Goal: Navigation & Orientation: Find specific page/section

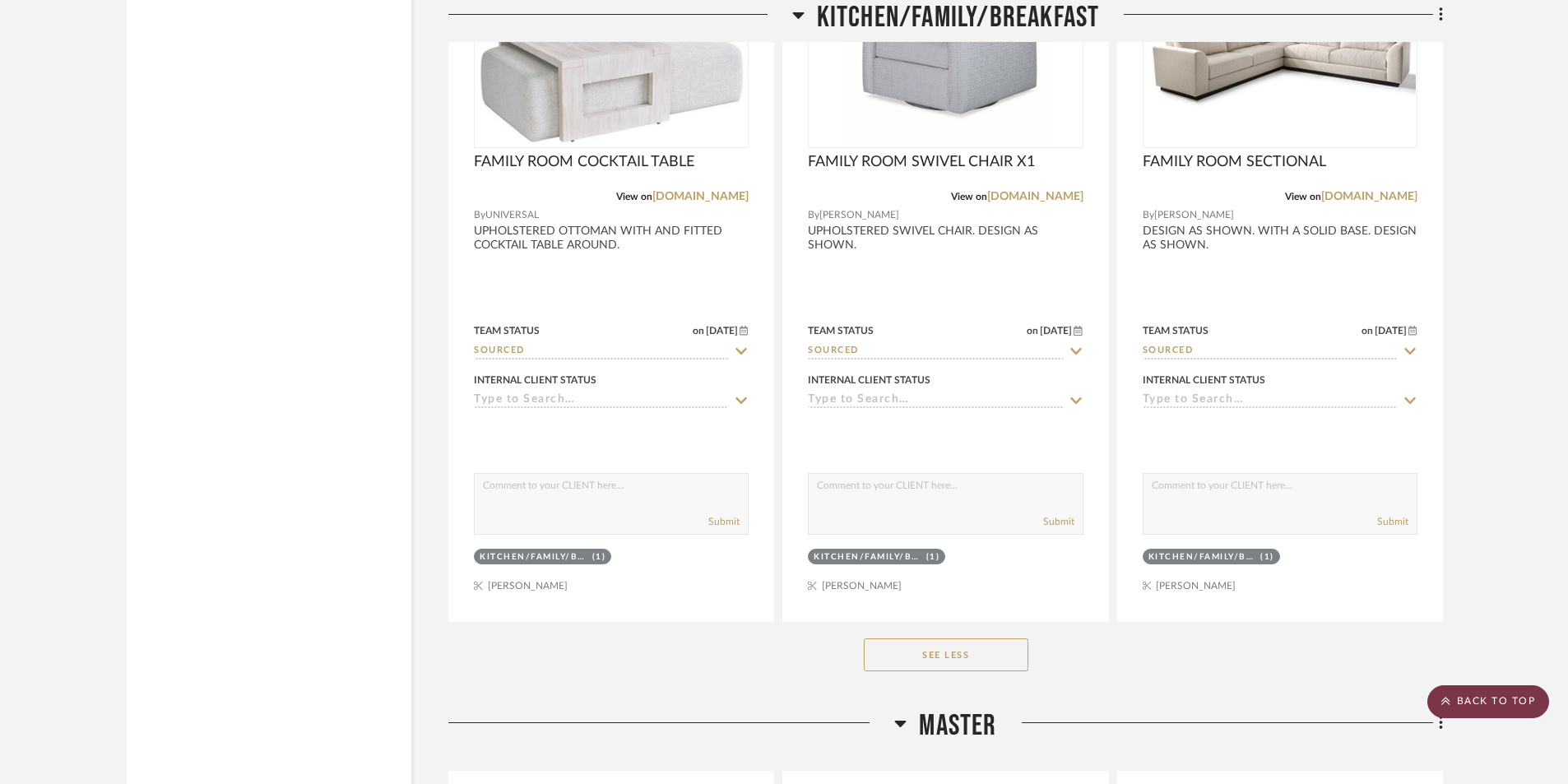
scroll to position [3607, 0]
click at [1478, 704] on scroll-to-top-button "BACK TO TOP" at bounding box center [1487, 701] width 121 height 33
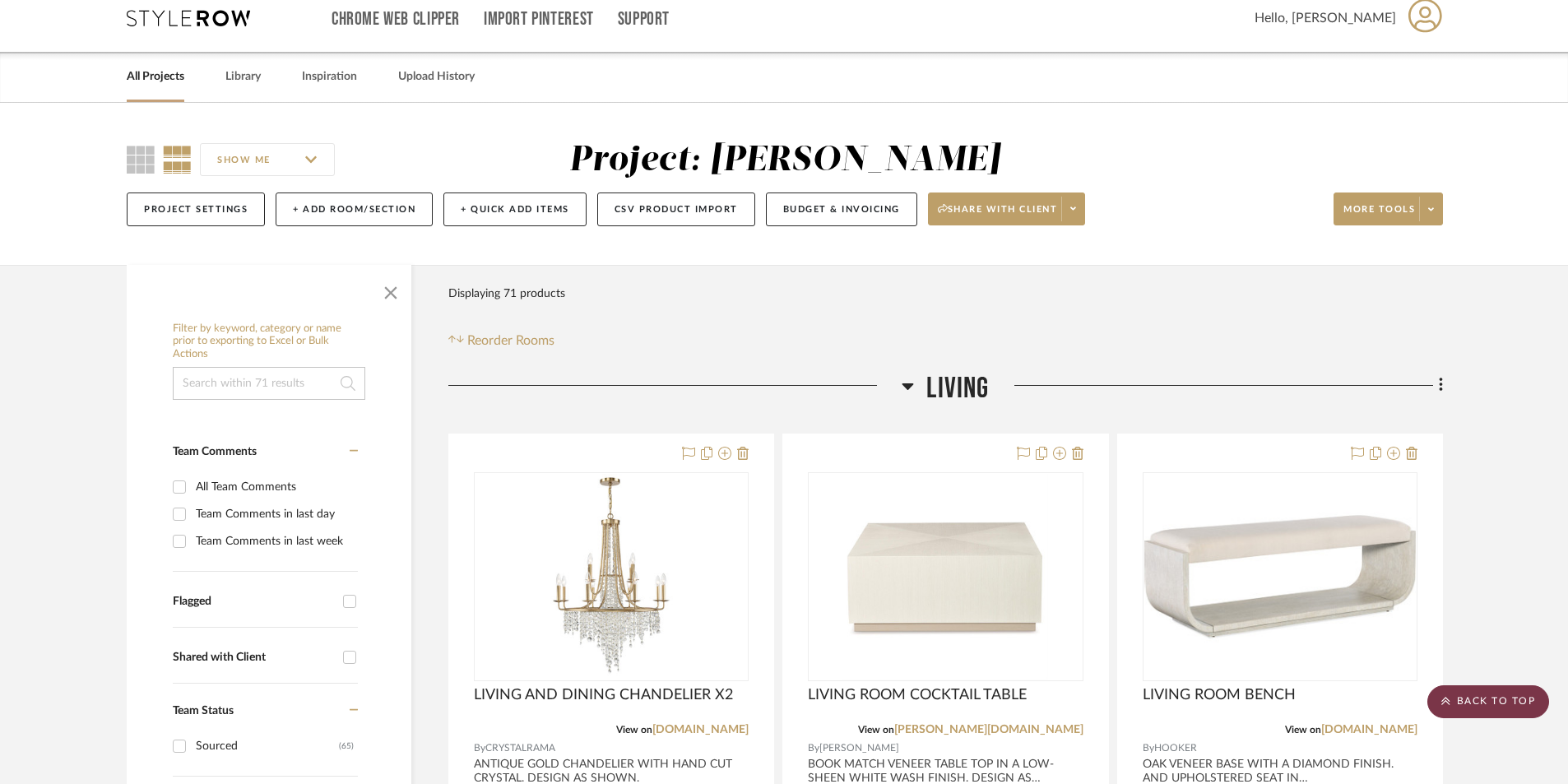
scroll to position [0, 0]
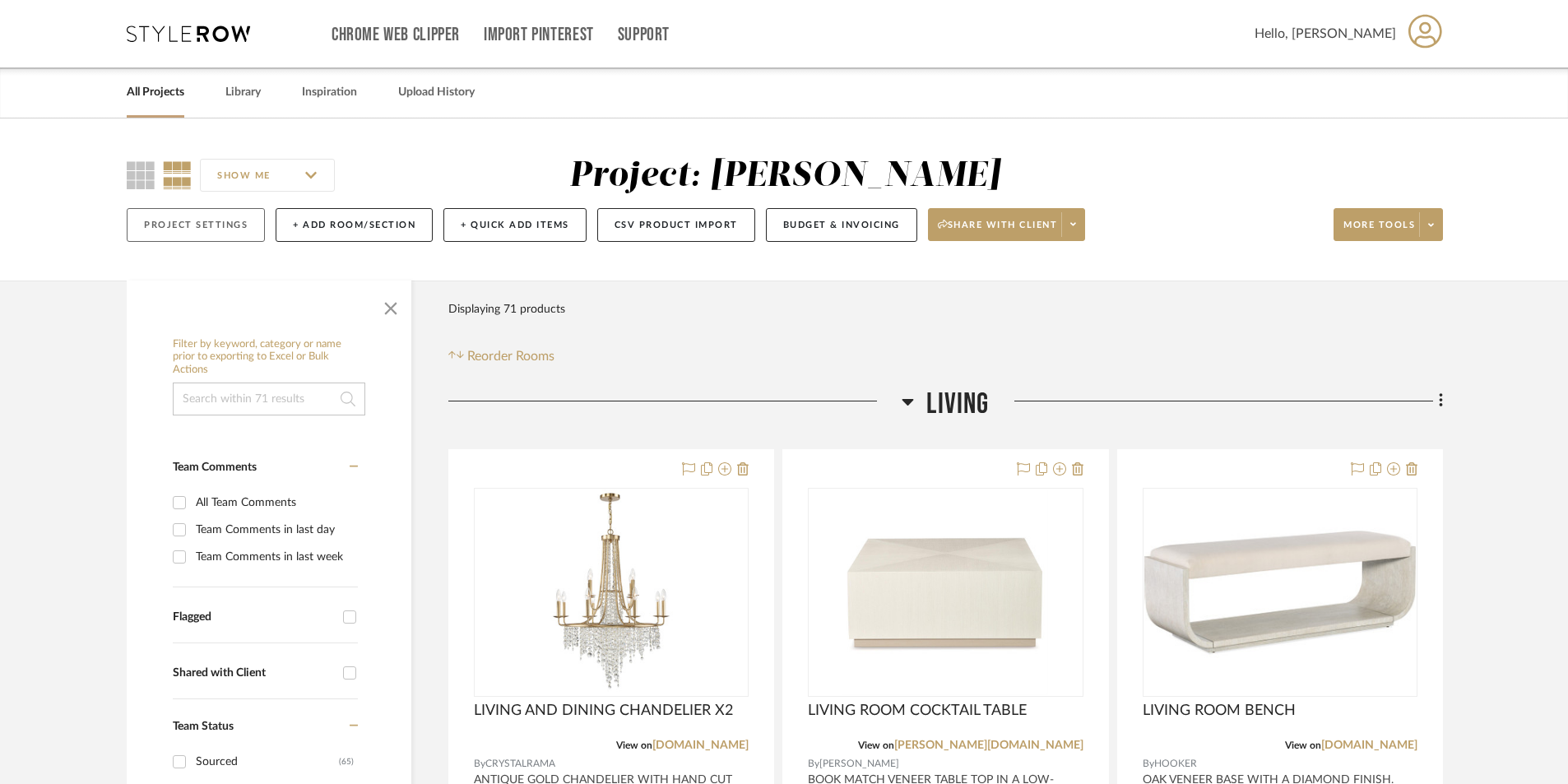
click at [234, 219] on button "Project Settings" at bounding box center [195, 225] width 138 height 34
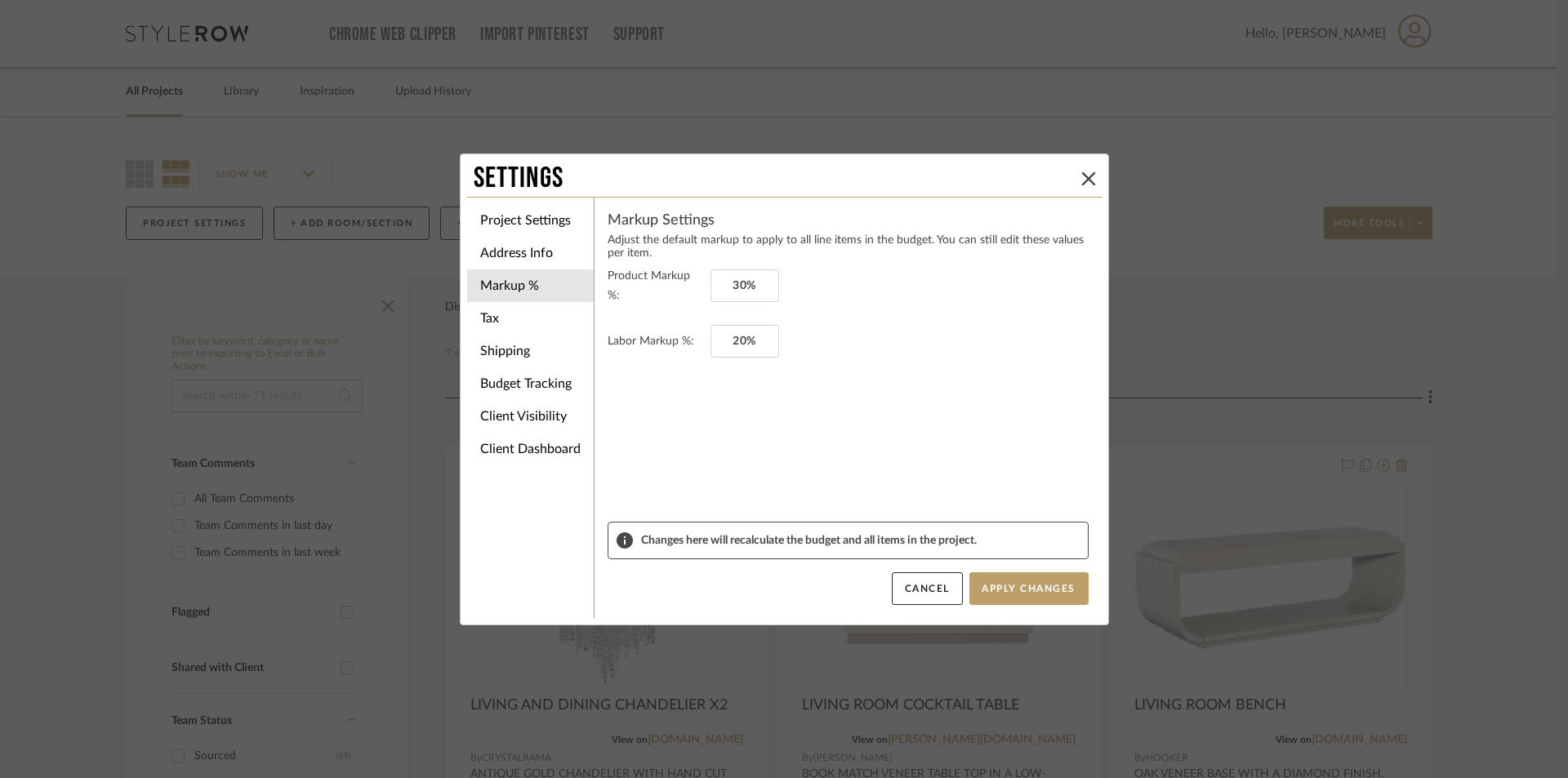
drag, startPoint x: 1081, startPoint y: 179, endPoint x: 1096, endPoint y: 177, distance: 15.1
click at [1082, 178] on icon at bounding box center [1088, 178] width 13 height 13
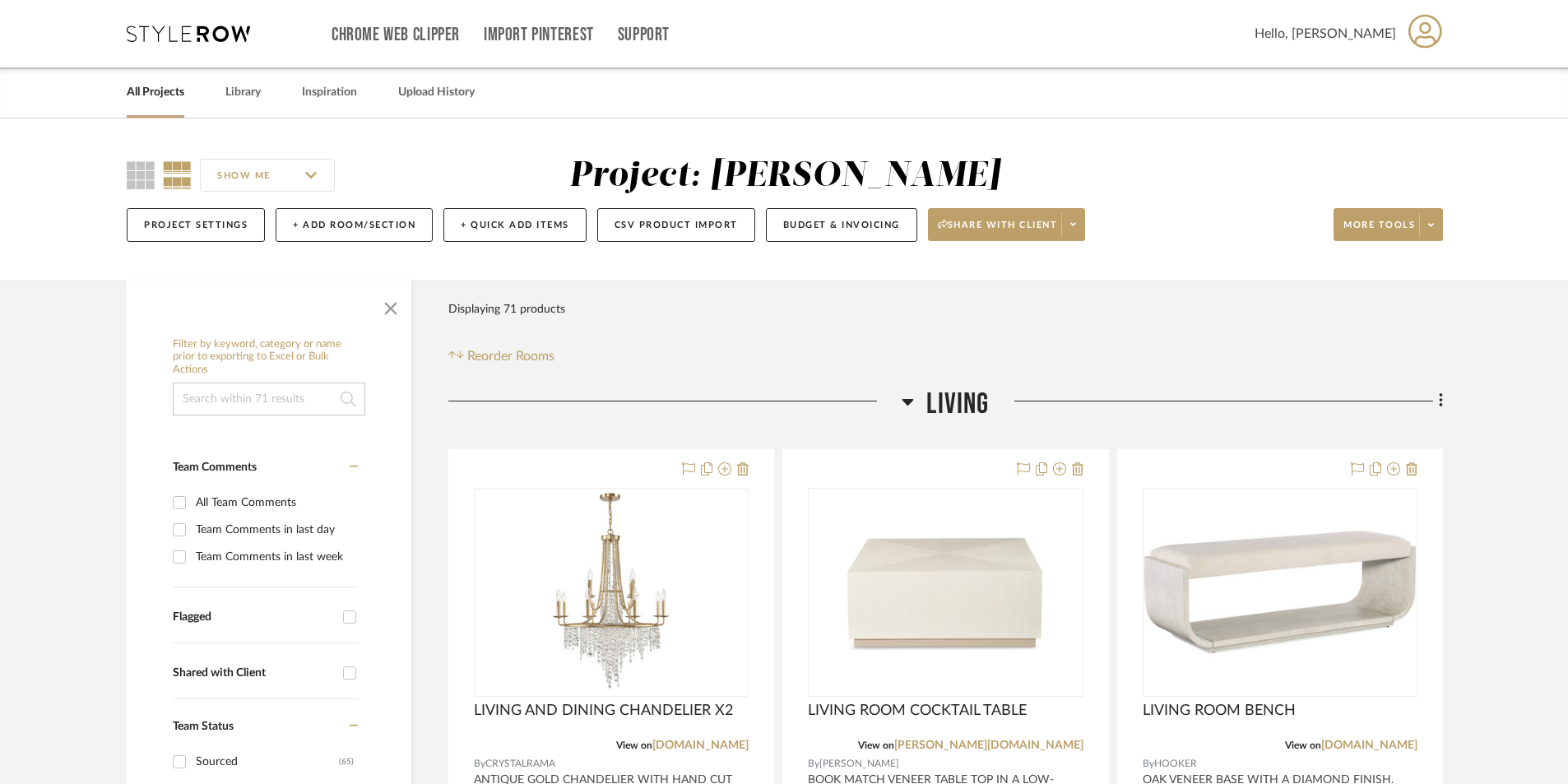
click at [152, 92] on link "All Projects" at bounding box center [155, 93] width 57 height 23
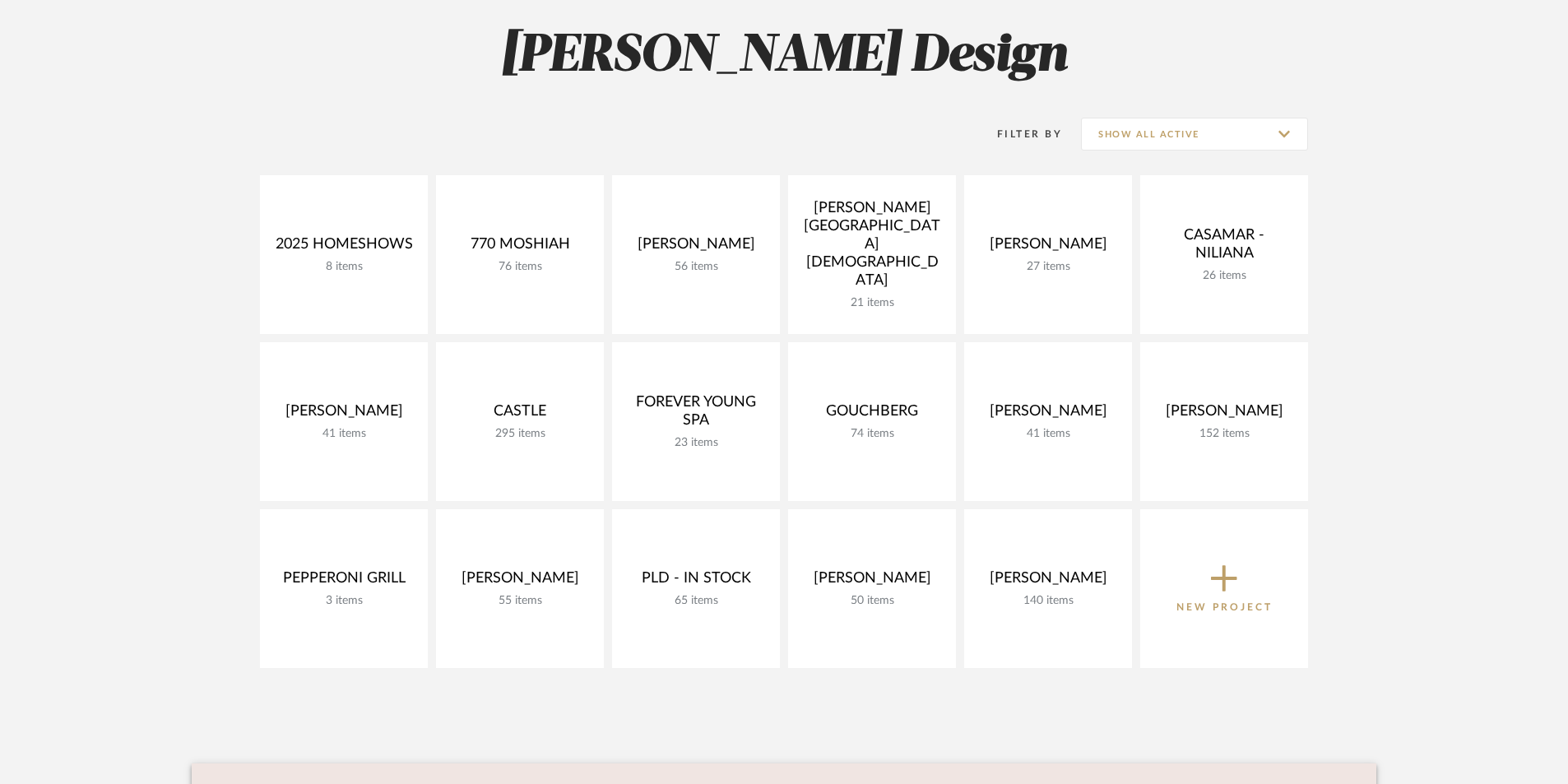
scroll to position [384, 0]
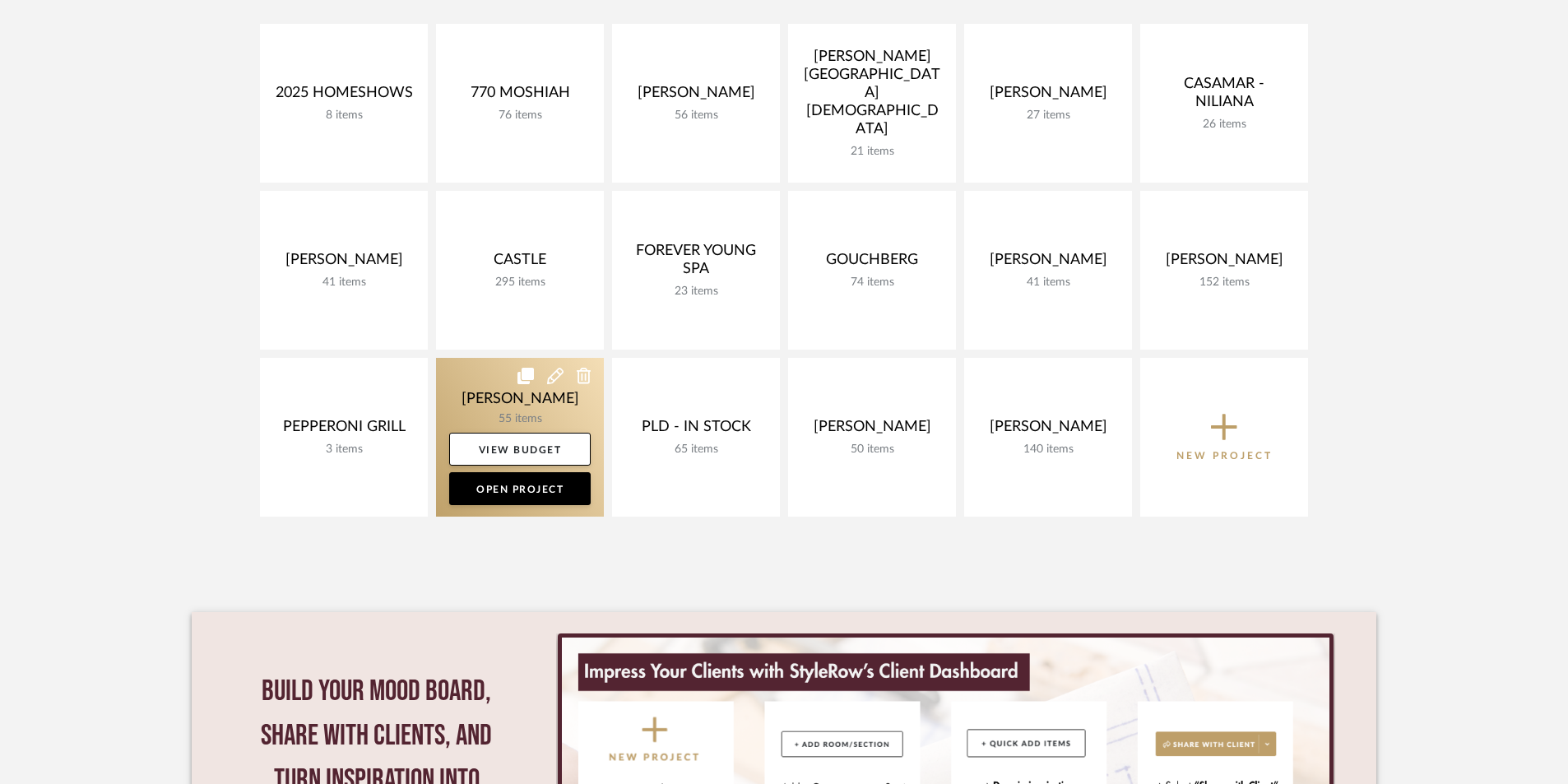
click at [492, 403] on link at bounding box center [520, 437] width 168 height 159
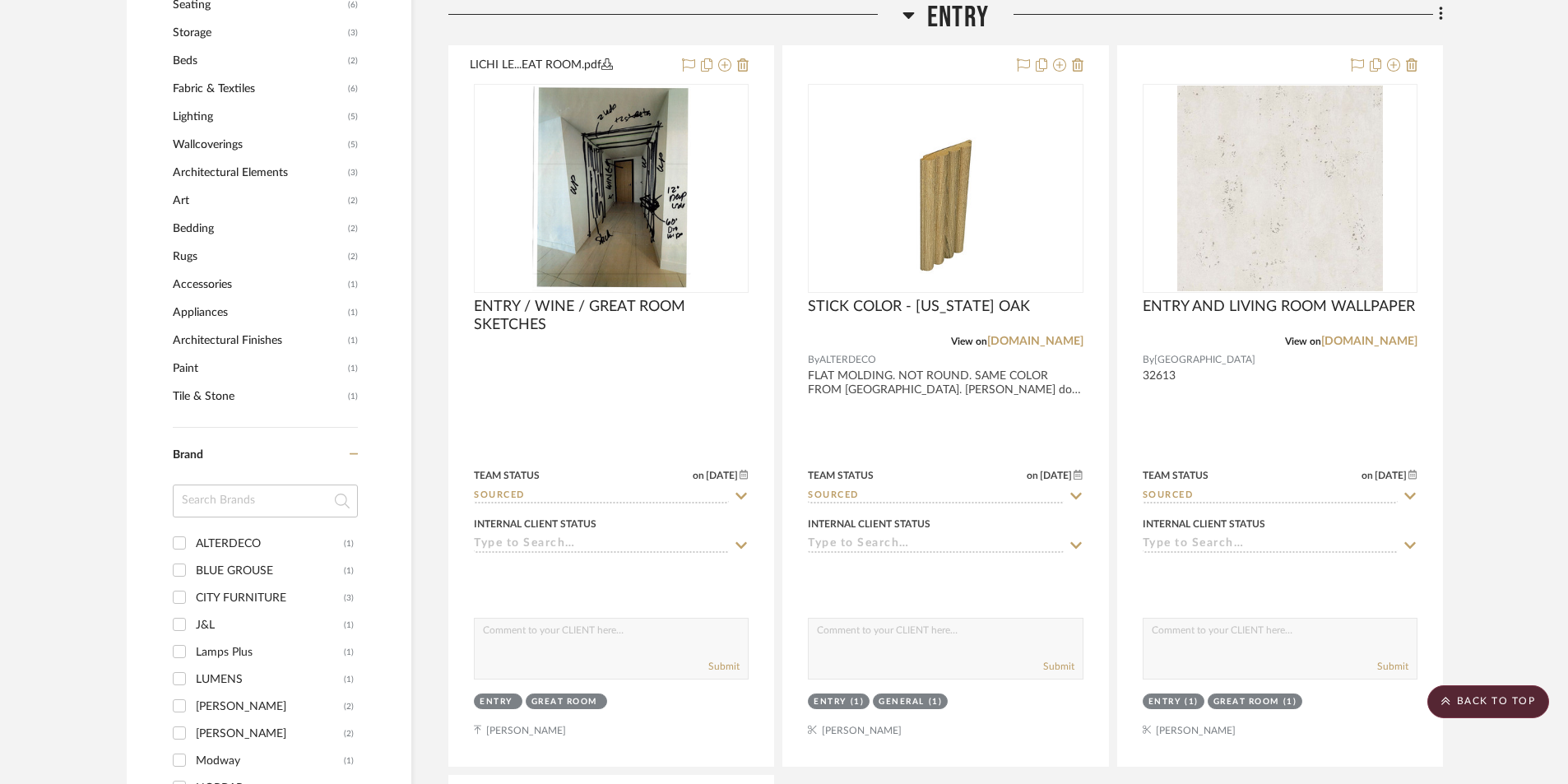
scroll to position [932, 0]
